Goal: Information Seeking & Learning: Learn about a topic

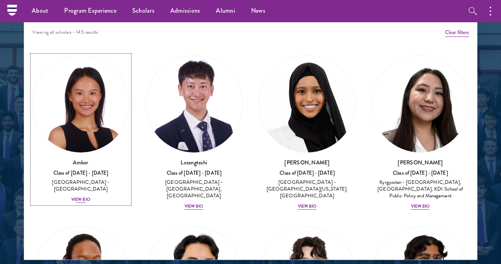
click at [90, 196] on div "View Bio" at bounding box center [80, 199] width 19 height 6
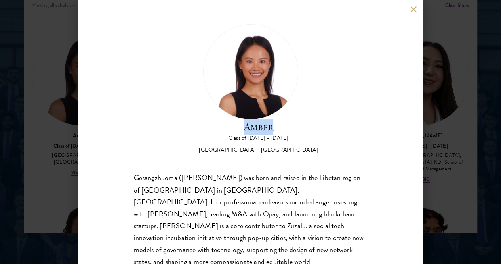
drag, startPoint x: 286, startPoint y: 55, endPoint x: 246, endPoint y: 61, distance: 40.7
click at [246, 119] on h2 "Amber" at bounding box center [258, 126] width 119 height 15
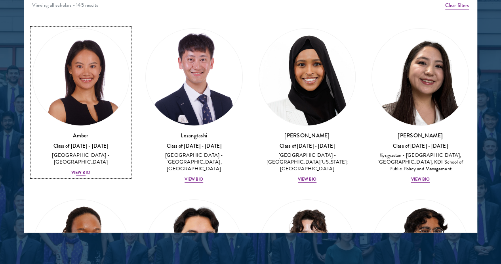
click at [90, 169] on div "View Bio" at bounding box center [80, 172] width 19 height 6
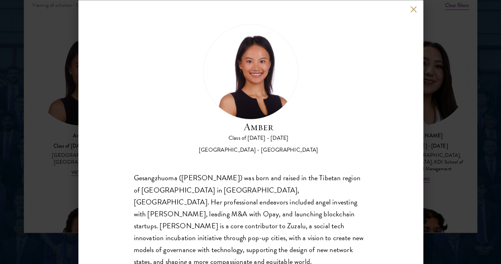
scroll to position [22, 0]
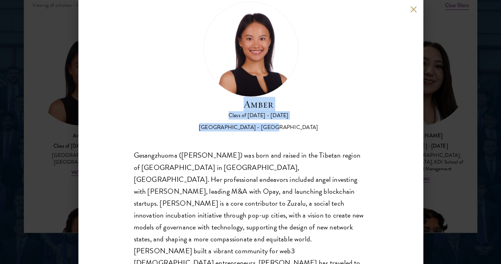
drag, startPoint x: 318, startPoint y: 63, endPoint x: 243, endPoint y: 40, distance: 78.0
click at [243, 40] on div "Amber Class of [DATE] - [DATE] [GEOGRAPHIC_DATA] - [GEOGRAPHIC_DATA]" at bounding box center [251, 67] width 234 height 130
copy div "Amber Class of [DATE] - [DATE] [GEOGRAPHIC_DATA] - [GEOGRAPHIC_DATA]"
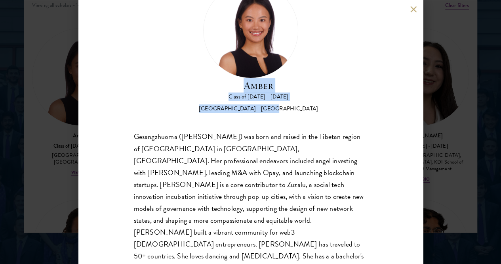
scroll to position [35, 0]
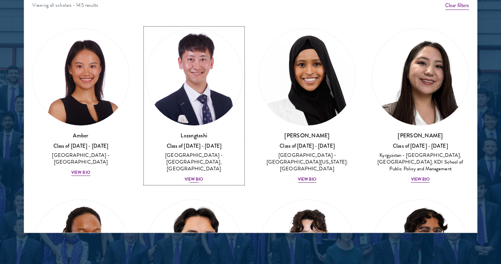
click at [185, 176] on div "View Bio" at bounding box center [194, 179] width 19 height 6
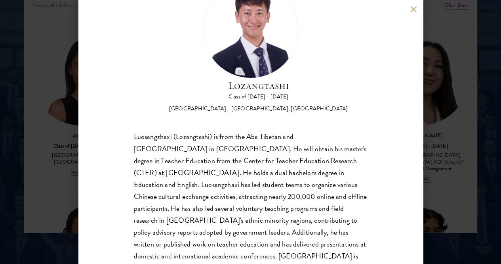
scroll to position [41, 0]
click at [449, 105] on div "Lozangtashi Class of [DATE] - [DATE] [GEOGRAPHIC_DATA] - [GEOGRAPHIC_DATA], [GE…" at bounding box center [250, 132] width 501 height 264
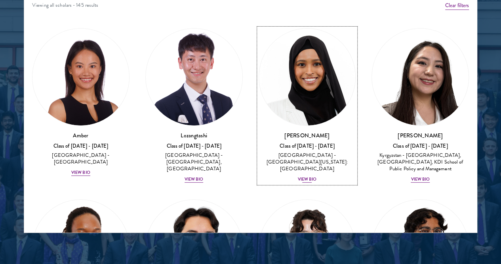
click at [298, 176] on div "View Bio" at bounding box center [307, 179] width 19 height 6
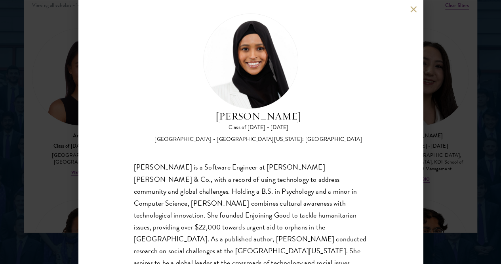
scroll to position [15, 0]
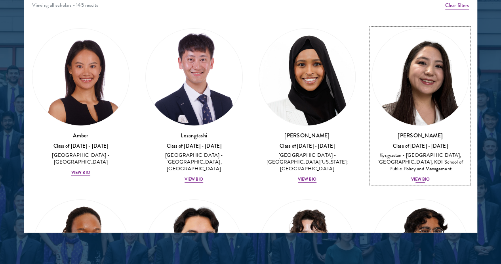
click at [411, 176] on div "View Bio" at bounding box center [420, 179] width 19 height 6
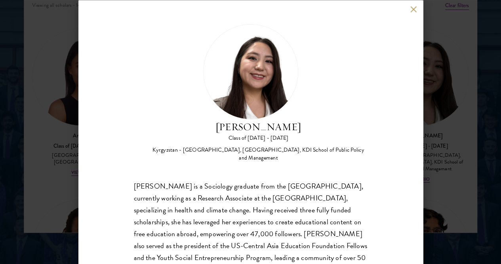
scroll to position [41, 0]
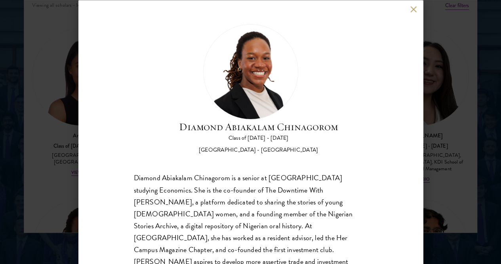
scroll to position [15, 0]
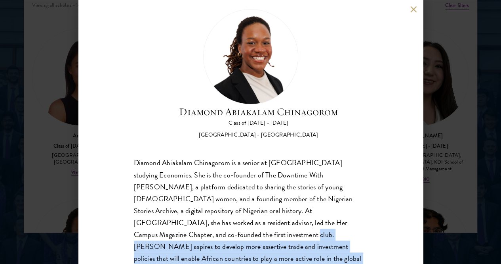
drag, startPoint x: 241, startPoint y: 202, endPoint x: 278, endPoint y: 228, distance: 45.5
click at [278, 228] on div "Diamond Abiakalam Chinagorom is a senior at [GEOGRAPHIC_DATA] studying Economic…" at bounding box center [251, 216] width 234 height 119
click at [258, 223] on div "Diamond Abiakalam Chinagorom is a senior at [GEOGRAPHIC_DATA] studying Economic…" at bounding box center [251, 216] width 234 height 119
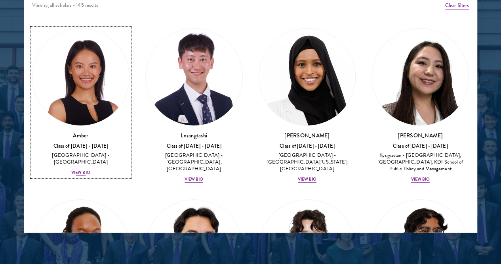
click at [96, 43] on img at bounding box center [80, 77] width 97 height 97
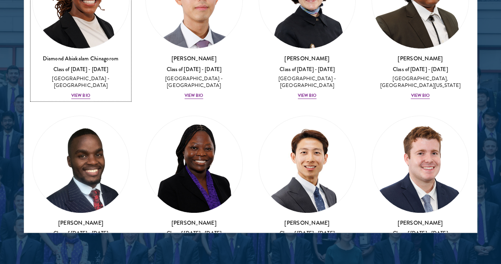
scroll to position [272, 0]
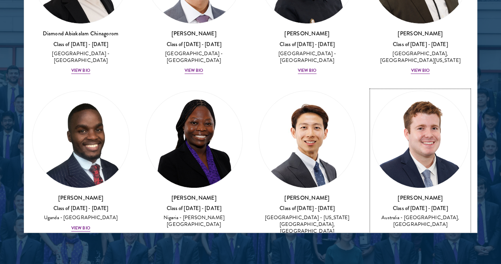
click at [411, 231] on div "View Bio" at bounding box center [420, 234] width 19 height 6
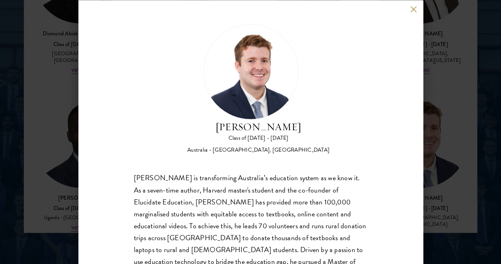
scroll to position [28, 0]
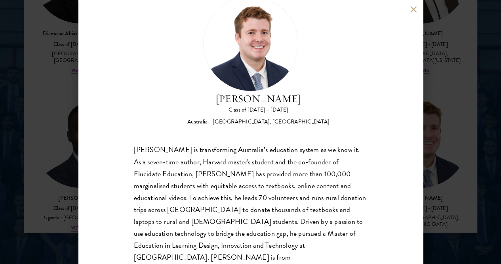
click at [218, 151] on div "[PERSON_NAME] is transforming Australia’s education system as we know it. As a …" at bounding box center [251, 209] width 234 height 131
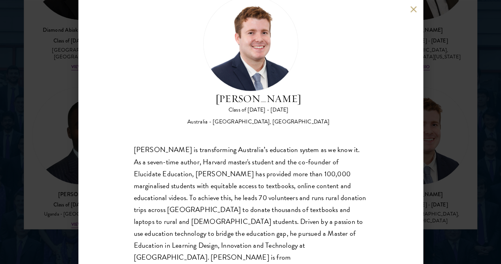
scroll to position [1043, 0]
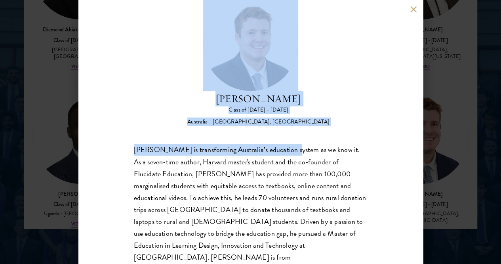
drag, startPoint x: 228, startPoint y: 56, endPoint x: 293, endPoint y: 114, distance: 87.0
click at [293, 114] on div "[PERSON_NAME] Class of [DATE] - [DATE] [GEOGRAPHIC_DATA] - [GEOGRAPHIC_DATA], […" at bounding box center [251, 135] width 234 height 279
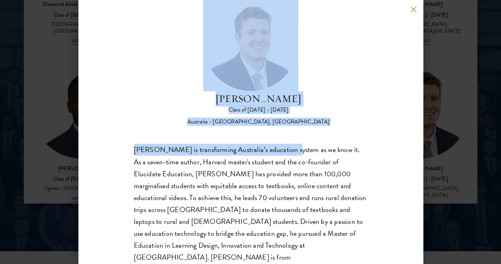
scroll to position [0, 0]
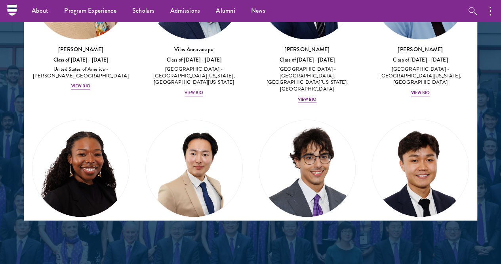
scroll to position [693, 0]
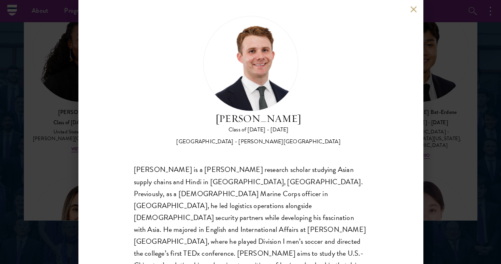
scroll to position [15, 0]
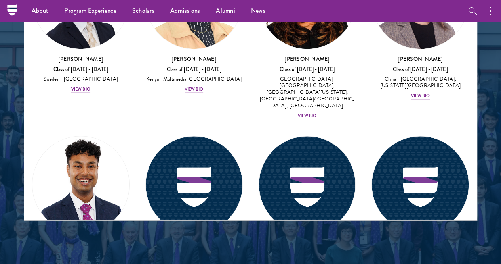
scroll to position [1758, 0]
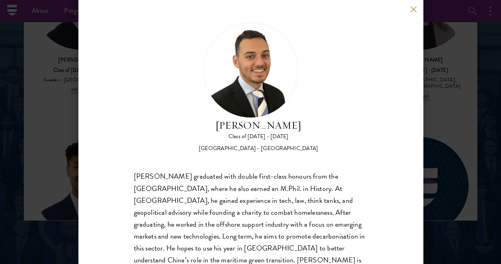
scroll to position [2, 0]
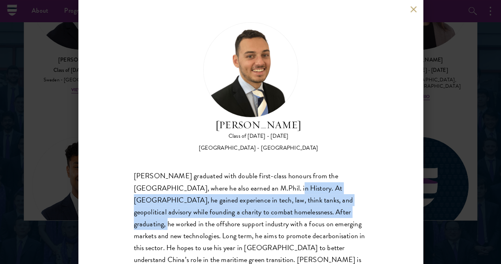
drag, startPoint x: 263, startPoint y: 152, endPoint x: 349, endPoint y: 180, distance: 90.7
click at [349, 180] on div "[PERSON_NAME] graduated with double first-class honours from the [GEOGRAPHIC_DA…" at bounding box center [251, 223] width 234 height 107
click at [304, 174] on div "[PERSON_NAME] graduated with double first-class honours from the [GEOGRAPHIC_DA…" at bounding box center [251, 223] width 234 height 107
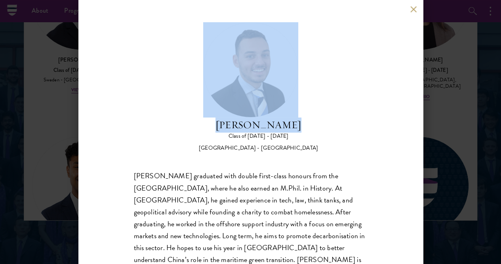
drag, startPoint x: 321, startPoint y: 59, endPoint x: 230, endPoint y: 59, distance: 91.5
click at [230, 59] on div "[PERSON_NAME] Class of [DATE] - [DATE] [GEOGRAPHIC_DATA] - [GEOGRAPHIC_DATA]" at bounding box center [251, 87] width 234 height 130
copy div "[PERSON_NAME]"
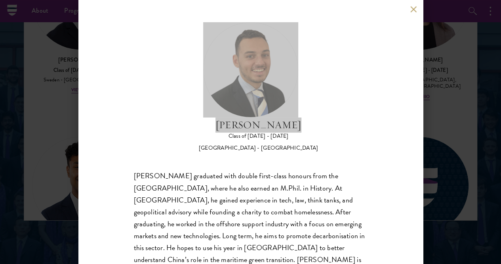
scroll to position [1096, 0]
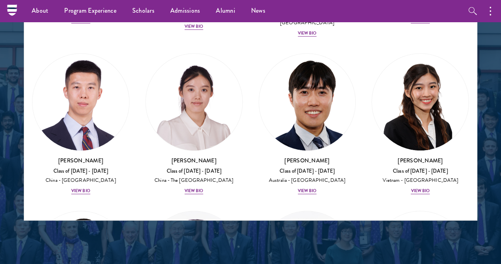
scroll to position [3285, 0]
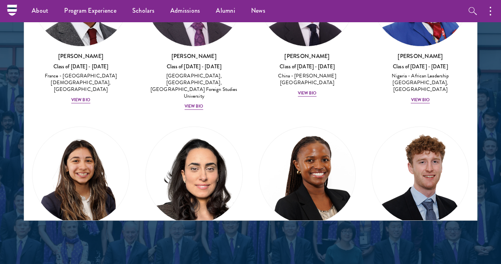
scroll to position [3455, 0]
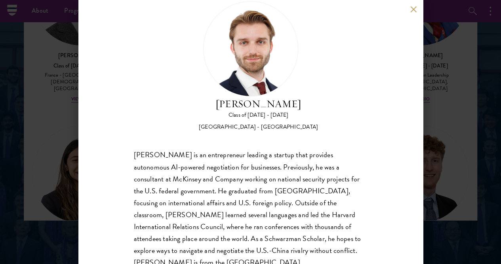
scroll to position [22, 0]
drag, startPoint x: 352, startPoint y: 38, endPoint x: 247, endPoint y: 36, distance: 105.4
click at [247, 97] on h2 "[PERSON_NAME]" at bounding box center [258, 104] width 119 height 15
copy h2 "[PERSON_NAME]"
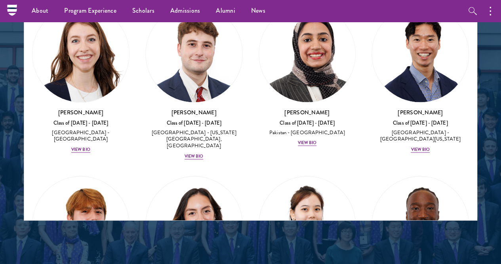
scroll to position [3753, 0]
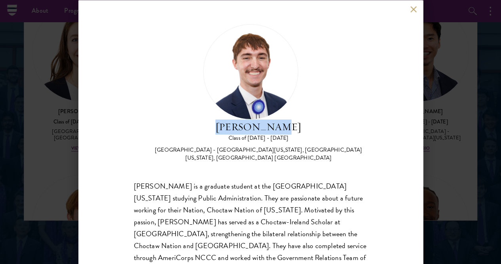
drag, startPoint x: 315, startPoint y: 52, endPoint x: 243, endPoint y: 50, distance: 72.1
click at [243, 50] on div "[PERSON_NAME] Class of [DATE] - [DATE] [GEOGRAPHIC_DATA] - [GEOGRAPHIC_DATA][US…" at bounding box center [251, 93] width 234 height 138
copy h2 "[PERSON_NAME]"
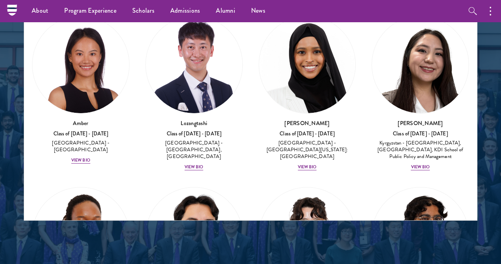
scroll to position [992, 0]
